Goal: Task Accomplishment & Management: Complete application form

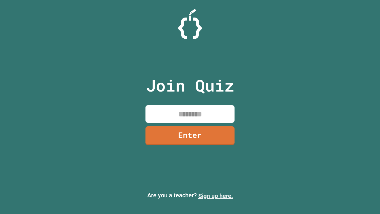
click at [216, 196] on link "Sign up here." at bounding box center [215, 195] width 35 height 7
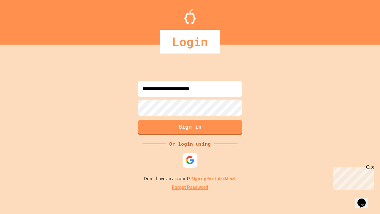
type input "**********"
